Goal: Transaction & Acquisition: Purchase product/service

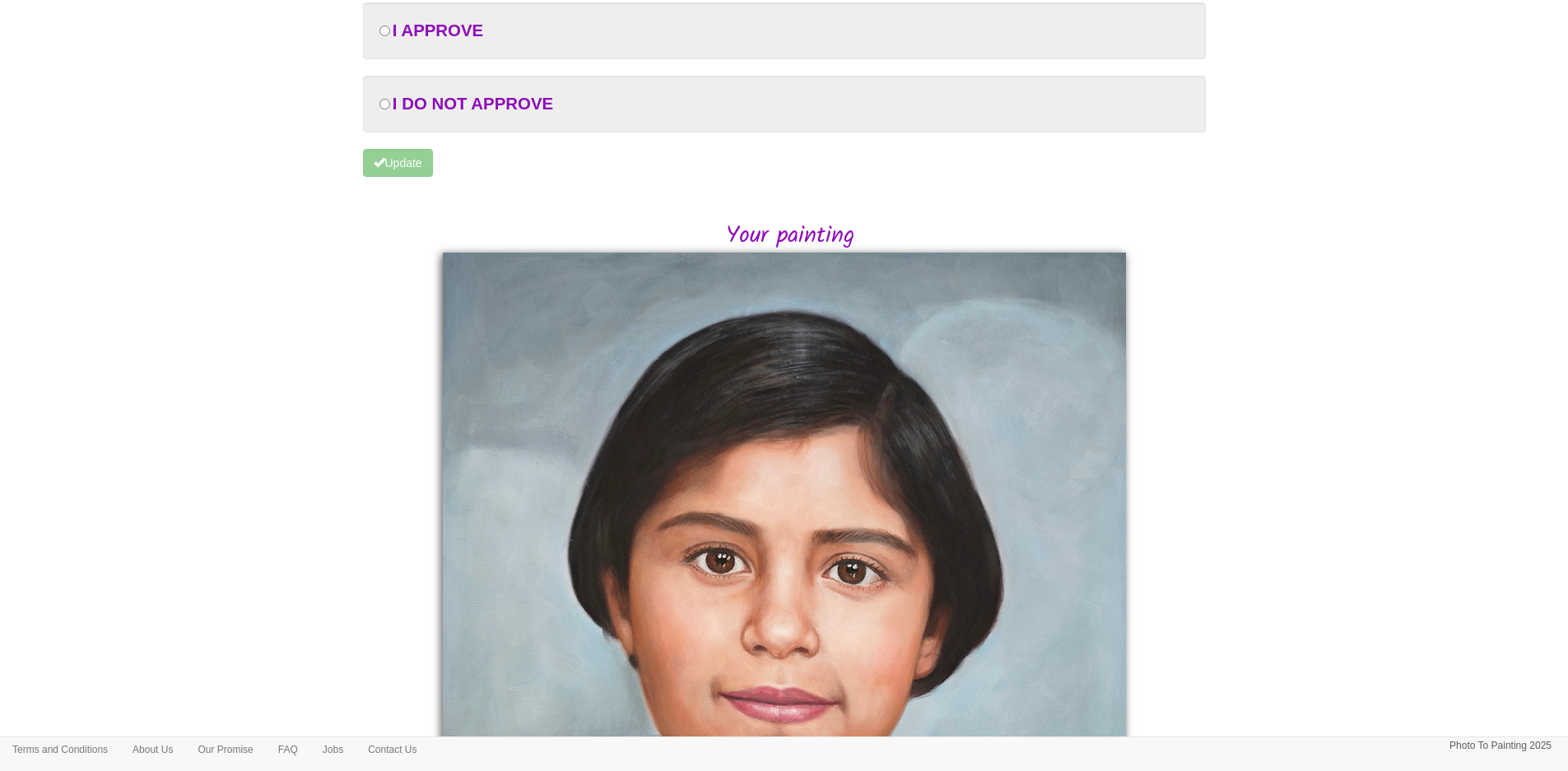
scroll to position [480, 0]
